Goal: Task Accomplishment & Management: Use online tool/utility

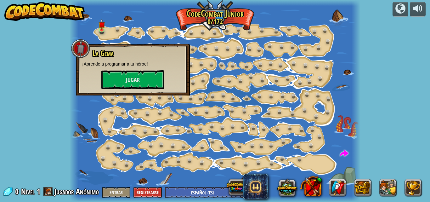
select select "es-ES"
drag, startPoint x: 0, startPoint y: 0, endPoint x: 148, endPoint y: 82, distance: 168.7
click at [148, 82] on button "Jugar" at bounding box center [132, 79] width 63 height 19
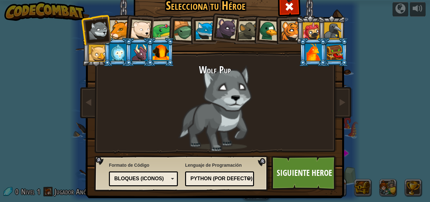
click at [312, 26] on div at bounding box center [311, 30] width 17 height 17
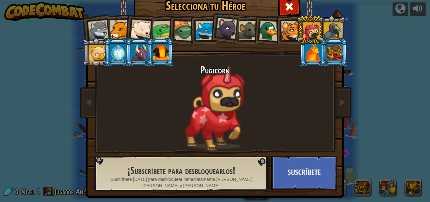
click at [158, 26] on div at bounding box center [163, 31] width 20 height 20
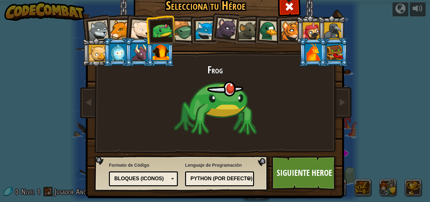
click at [137, 26] on div at bounding box center [140, 30] width 21 height 21
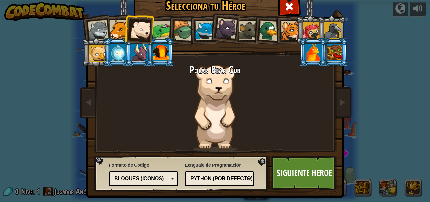
click at [313, 26] on div at bounding box center [311, 30] width 17 height 17
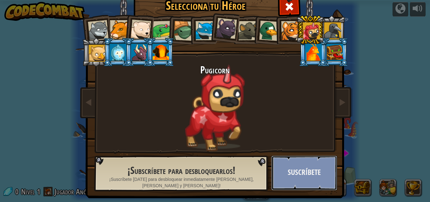
click at [308, 172] on button "Suscríbete" at bounding box center [304, 173] width 66 height 35
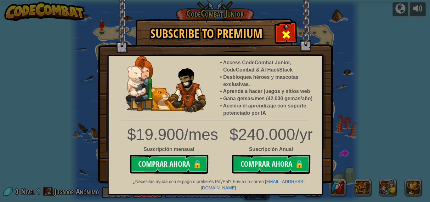
click at [287, 27] on div at bounding box center [286, 34] width 20 height 20
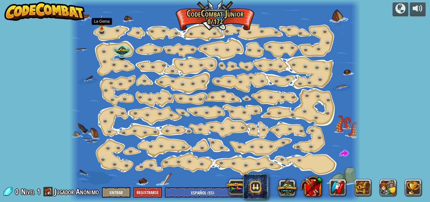
click at [101, 29] on img at bounding box center [102, 21] width 7 height 15
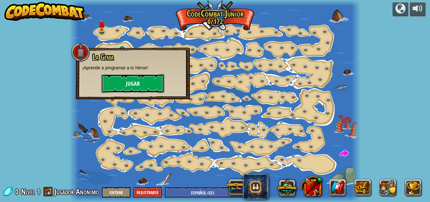
click at [141, 77] on button "Jugar" at bounding box center [132, 83] width 63 height 19
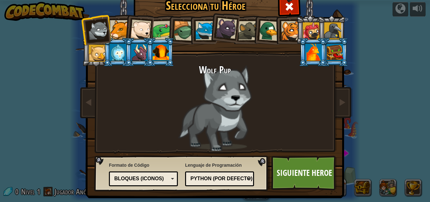
click at [160, 31] on div at bounding box center [163, 31] width 20 height 20
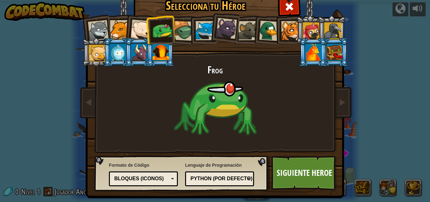
click at [178, 49] on div "[PERSON_NAME] Pup Cougar Polar Bear Cub Frog Tortuga Blue [PERSON_NAME] Panteri…" at bounding box center [215, 80] width 236 height 137
click at [177, 37] on div at bounding box center [184, 31] width 20 height 20
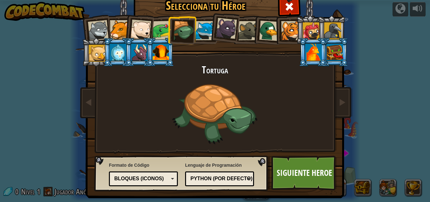
click at [243, 27] on div at bounding box center [247, 30] width 19 height 19
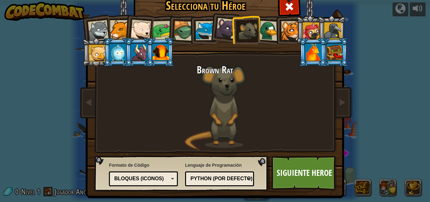
click at [275, 31] on li at bounding box center [289, 29] width 28 height 29
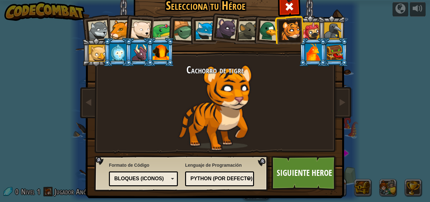
click at [269, 33] on div at bounding box center [269, 30] width 20 height 20
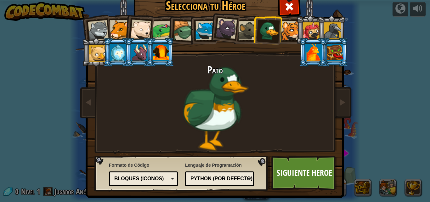
click at [138, 28] on div at bounding box center [140, 30] width 21 height 21
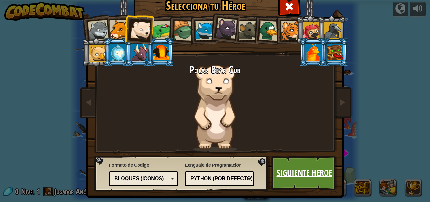
click at [292, 174] on link "Siguiente Heroe" at bounding box center [304, 173] width 66 height 35
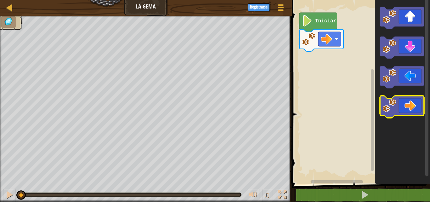
click at [410, 110] on icon "Espacio de trabajo de Blockly" at bounding box center [402, 107] width 44 height 22
